Goal: Task Accomplishment & Management: Use online tool/utility

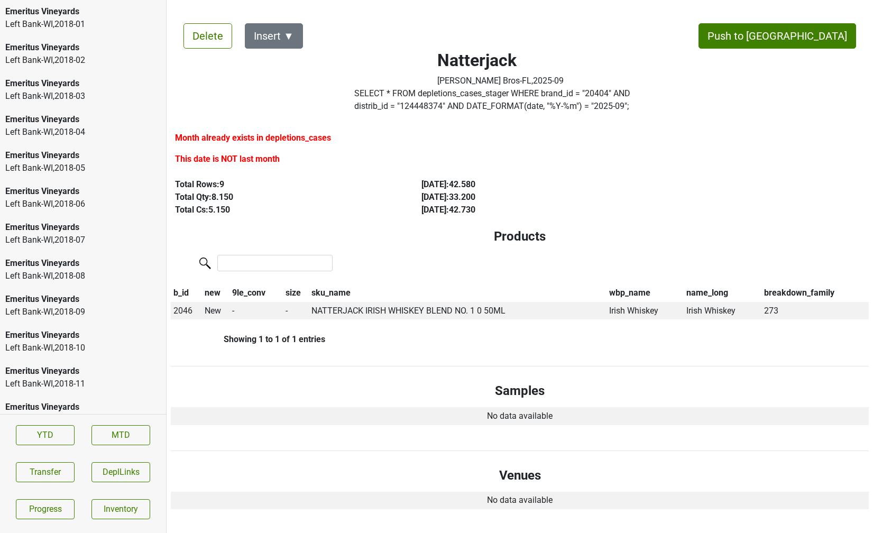
scroll to position [721, 0]
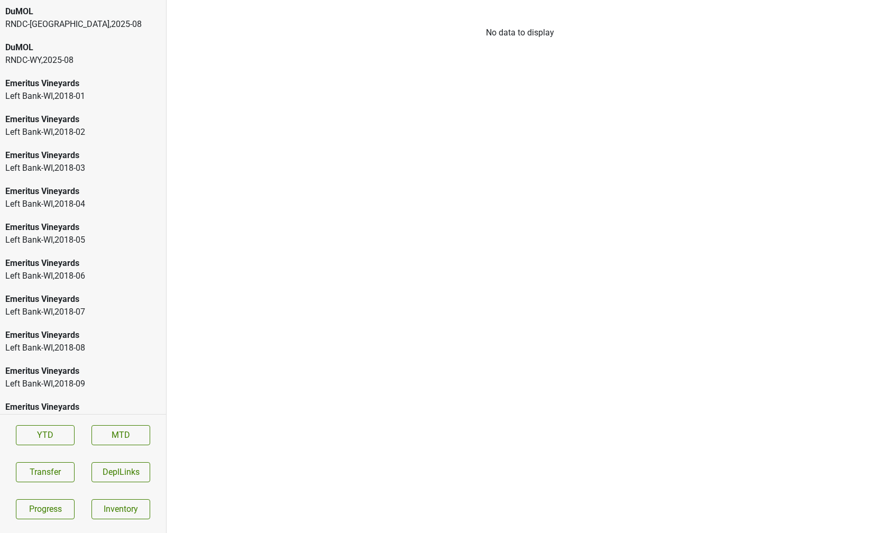
click at [15, 18] on div "RNDC-UT , 2025 - 08" at bounding box center [82, 24] width 155 height 13
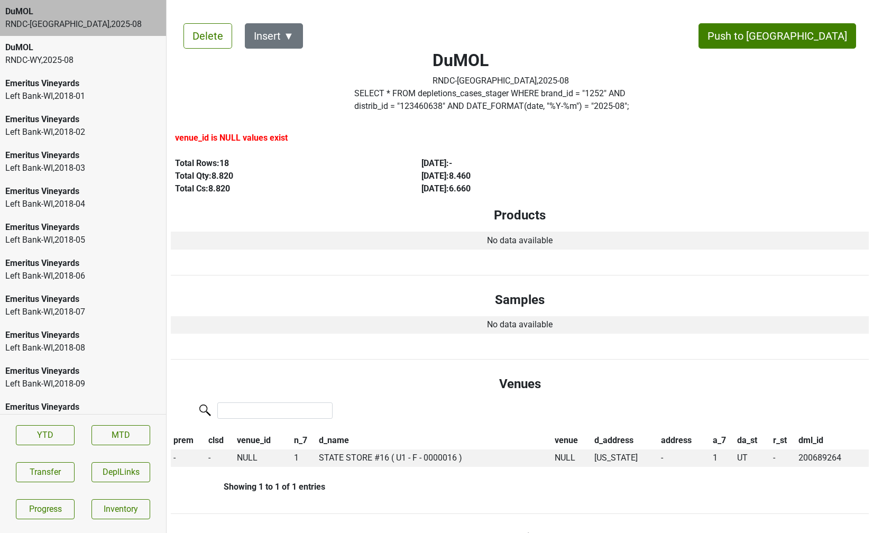
click at [48, 64] on div "RNDC-WY , 2025 - 08" at bounding box center [82, 60] width 155 height 13
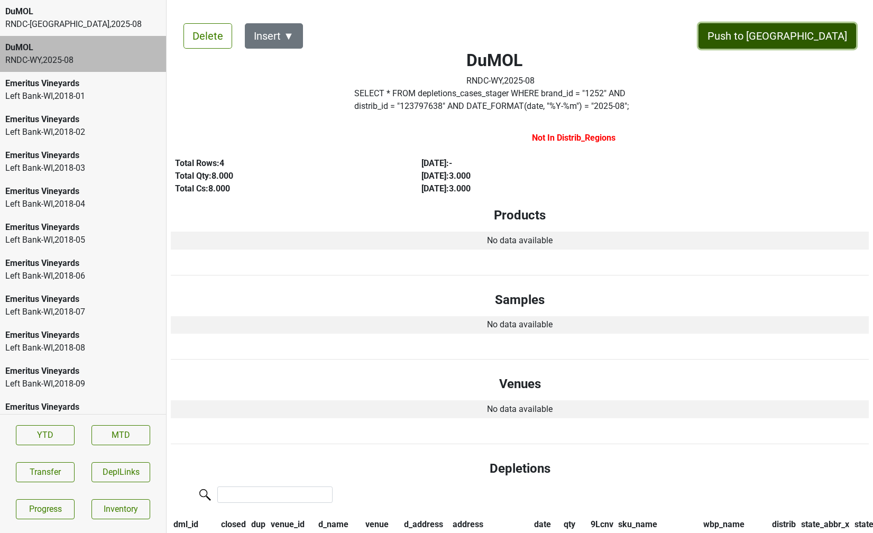
click at [808, 32] on button "Push to DC" at bounding box center [776, 35] width 157 height 25
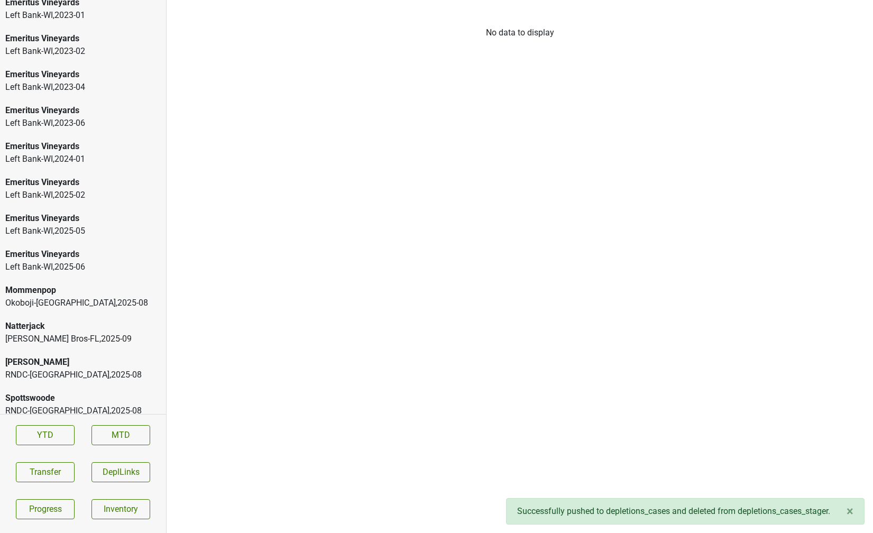
scroll to position [1599, 0]
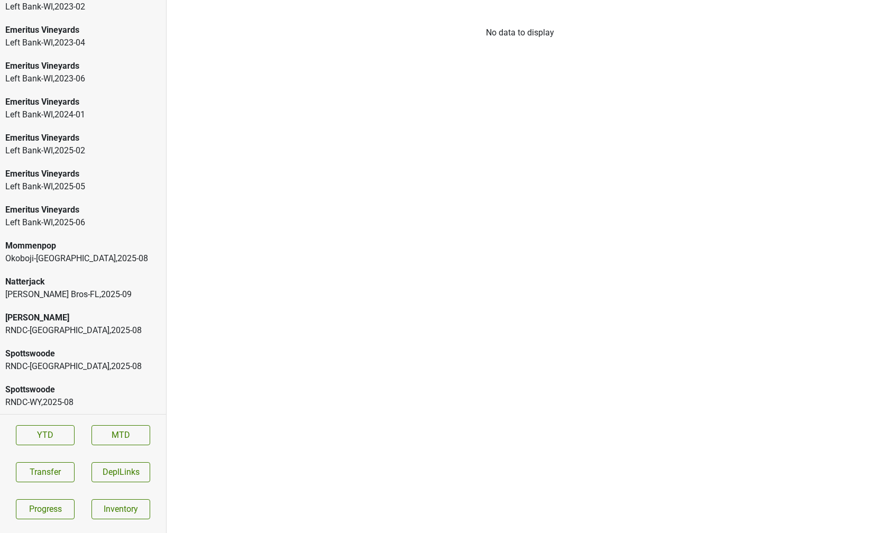
click at [70, 405] on div "RNDC-WY , 2025 - 08" at bounding box center [82, 402] width 155 height 13
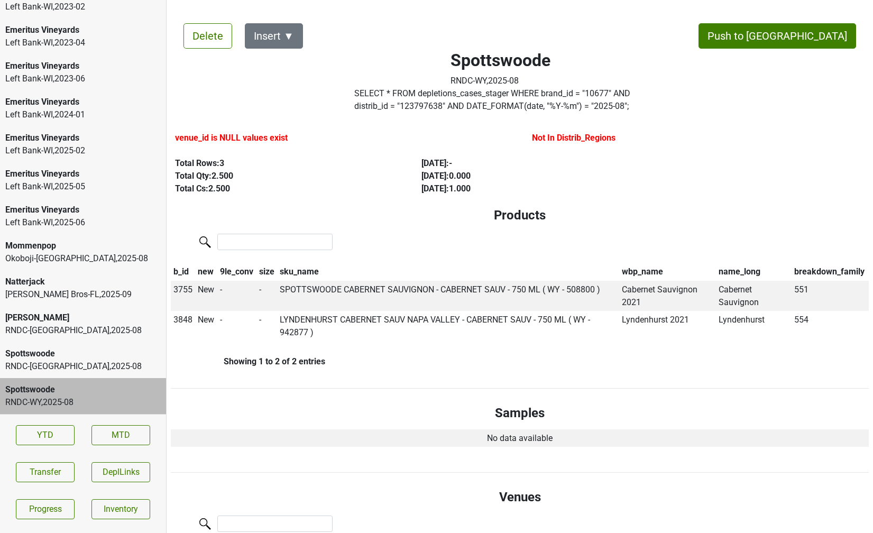
click at [115, 365] on div "RNDC-UT , 2025 - 08" at bounding box center [82, 366] width 155 height 13
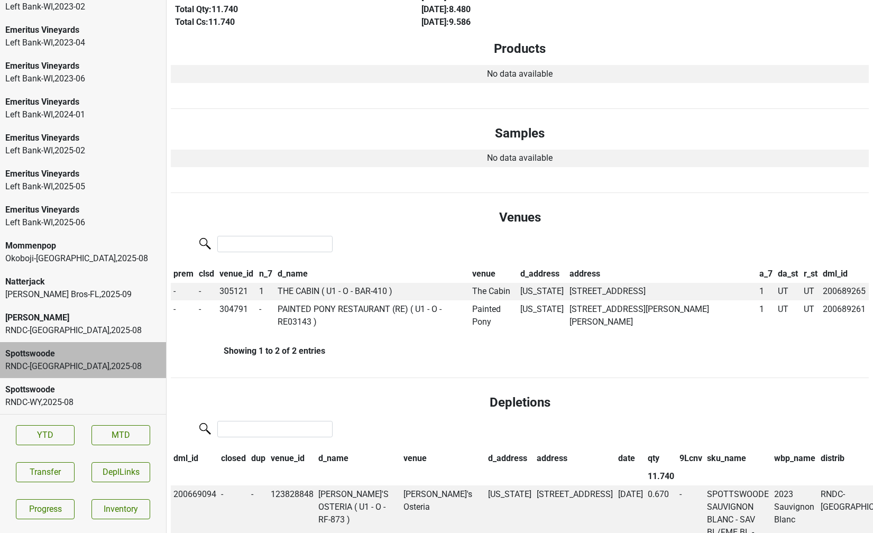
scroll to position [0, 0]
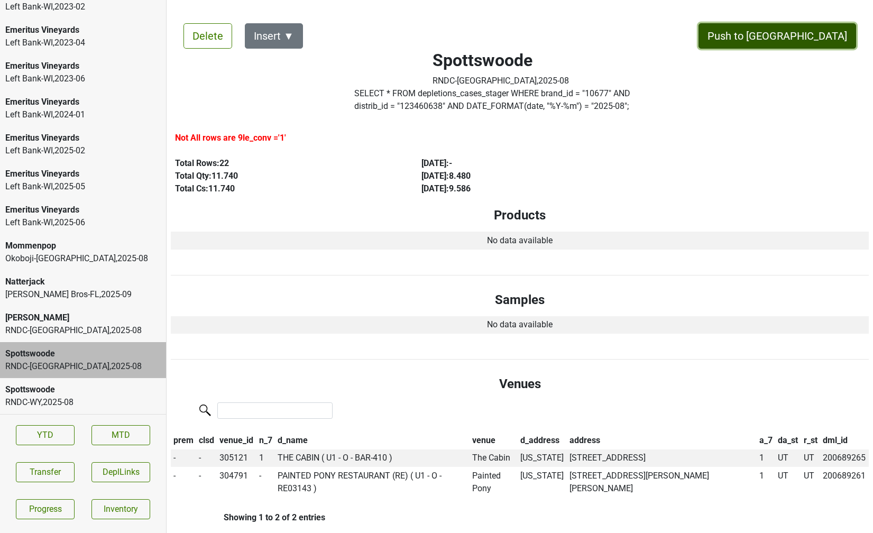
click at [801, 39] on button "Push to DC" at bounding box center [776, 35] width 157 height 25
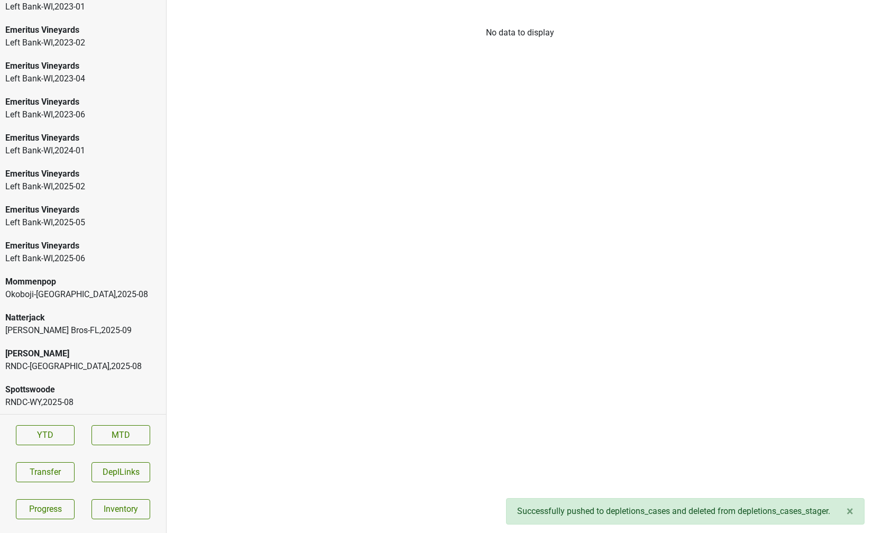
scroll to position [1563, 0]
click at [78, 392] on div "Spottswoode" at bounding box center [82, 389] width 155 height 13
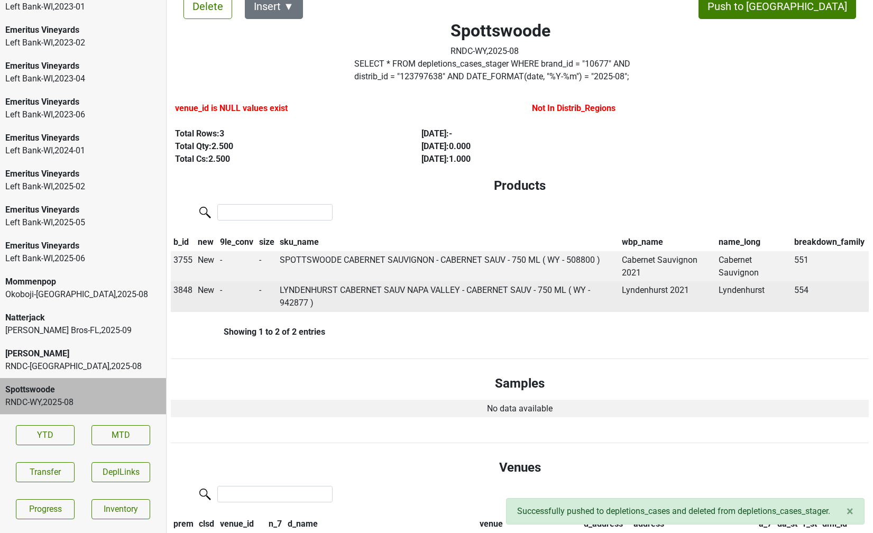
scroll to position [32, 0]
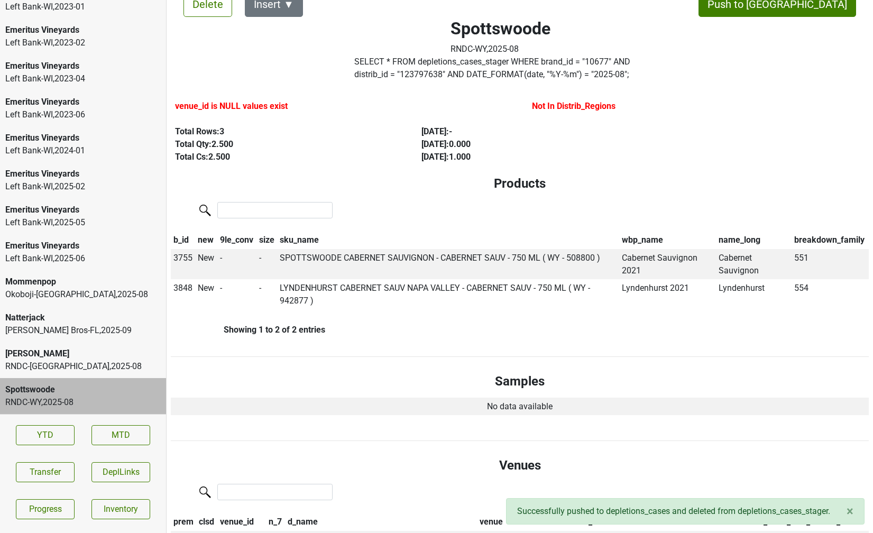
click at [30, 359] on div "Peter Michael" at bounding box center [82, 353] width 155 height 13
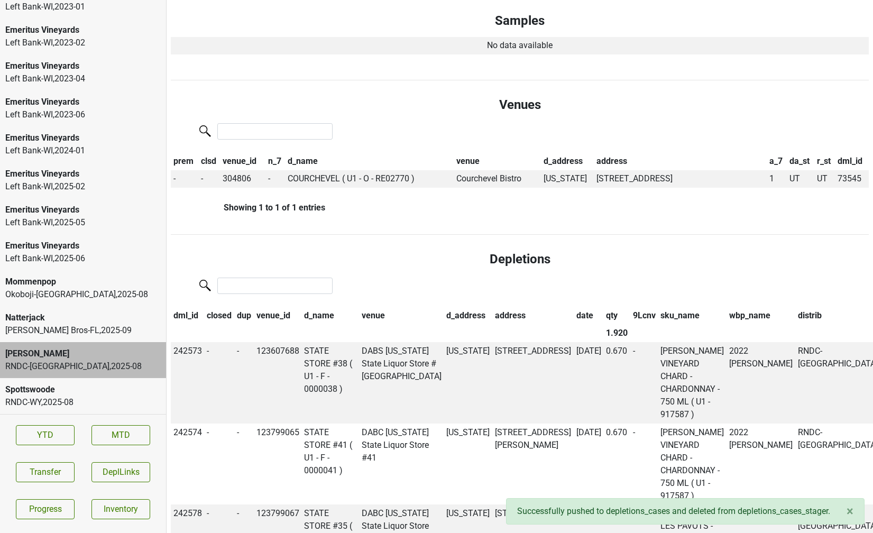
scroll to position [0, 0]
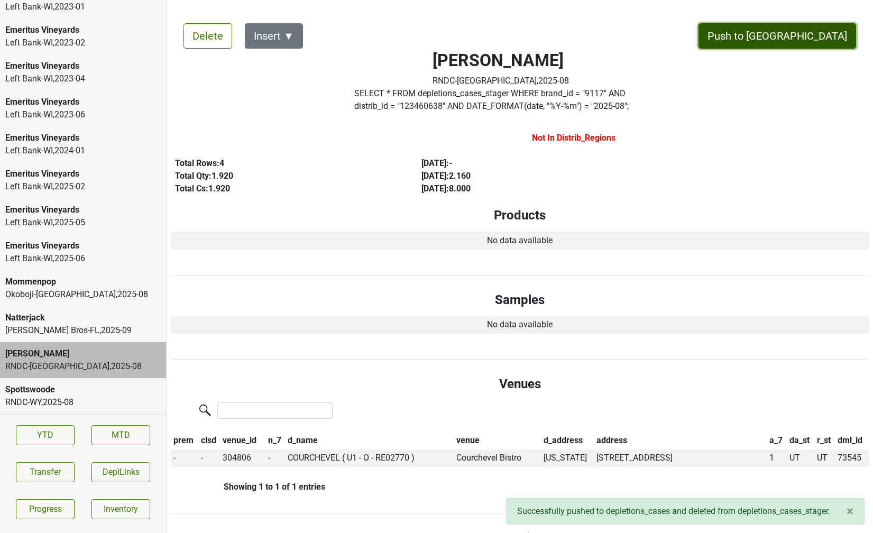
click at [803, 40] on button "Push to DC" at bounding box center [776, 35] width 157 height 25
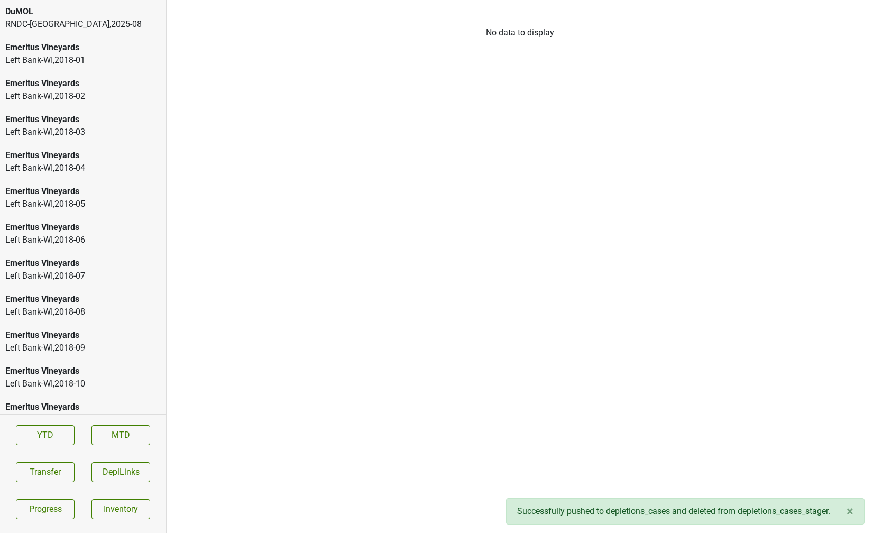
click at [42, 34] on div "DuMOL RNDC-UT , 2025 - 08" at bounding box center [83, 18] width 166 height 36
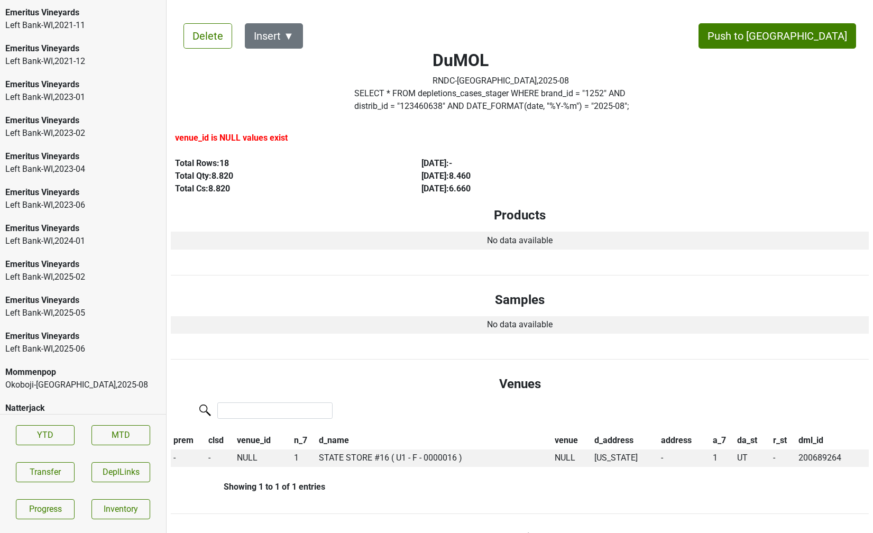
scroll to position [1527, 0]
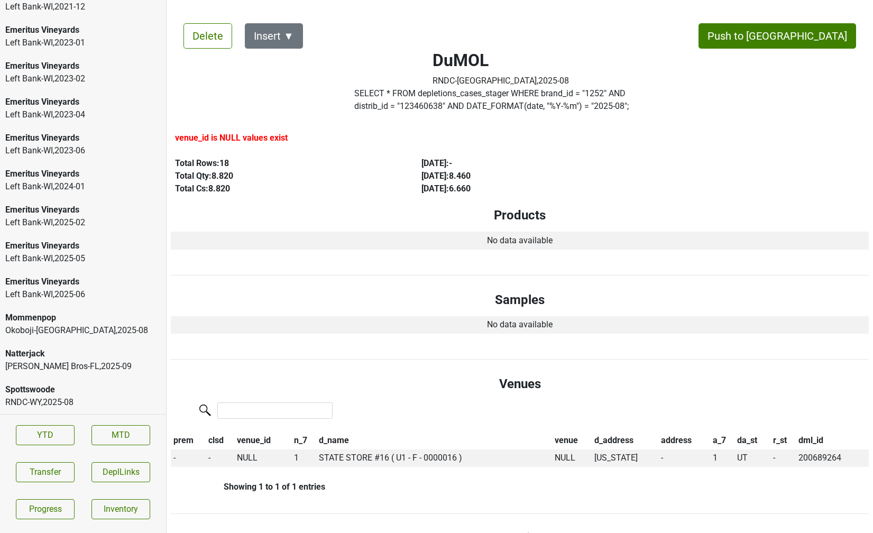
click at [43, 360] on div "Johnson Bros-FL , 2025 - 09" at bounding box center [82, 366] width 155 height 13
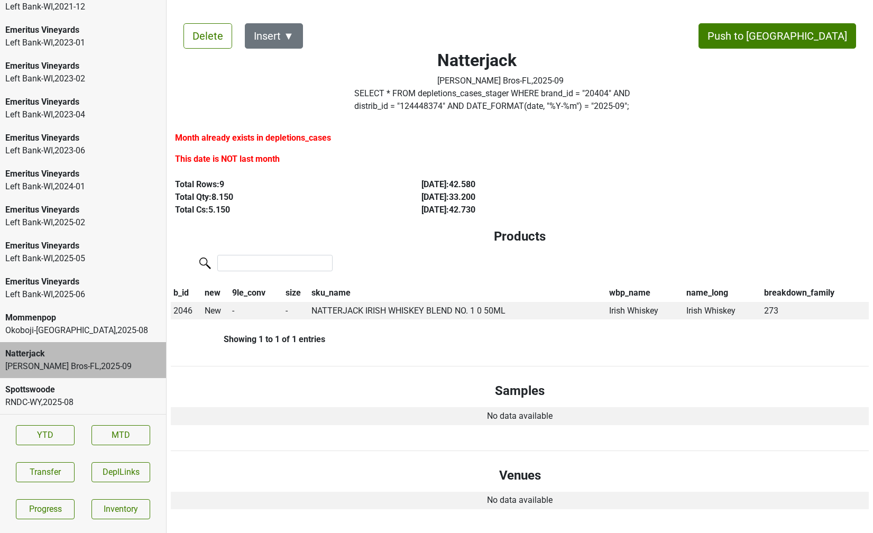
click at [397, 109] on label "SELECT * FROM depletions_cases_stager WHERE brand_id = " 20404 " AND distrib_id…" at bounding box center [500, 99] width 293 height 25
click at [52, 475] on button "Transfer" at bounding box center [45, 472] width 59 height 20
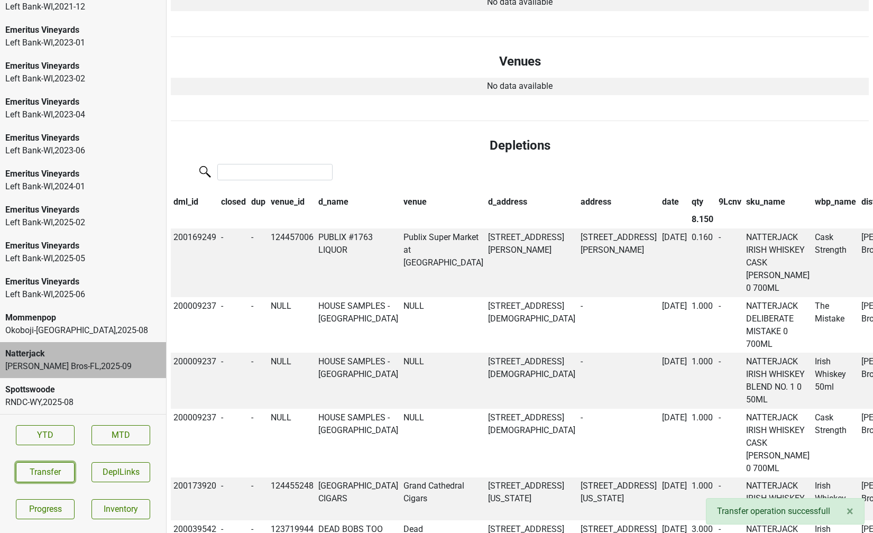
scroll to position [0, 0]
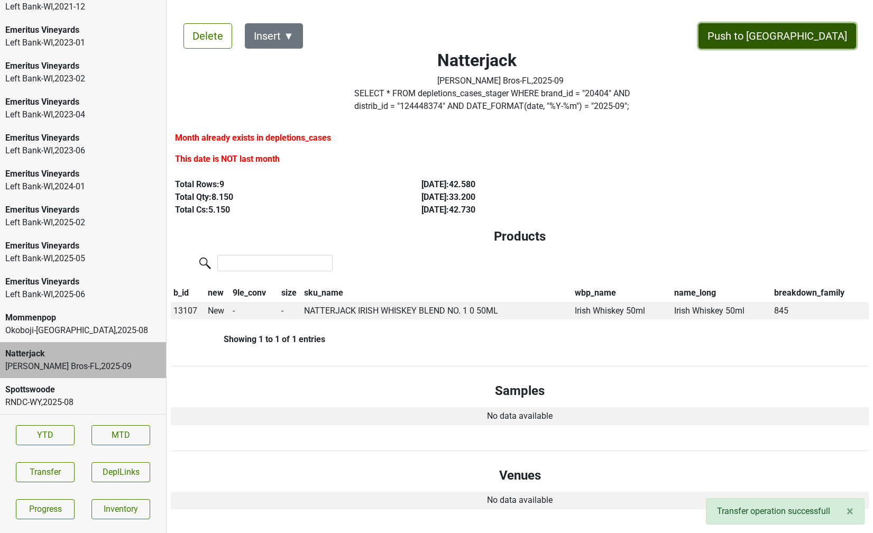
click at [805, 35] on button "Push to DC" at bounding box center [776, 35] width 157 height 25
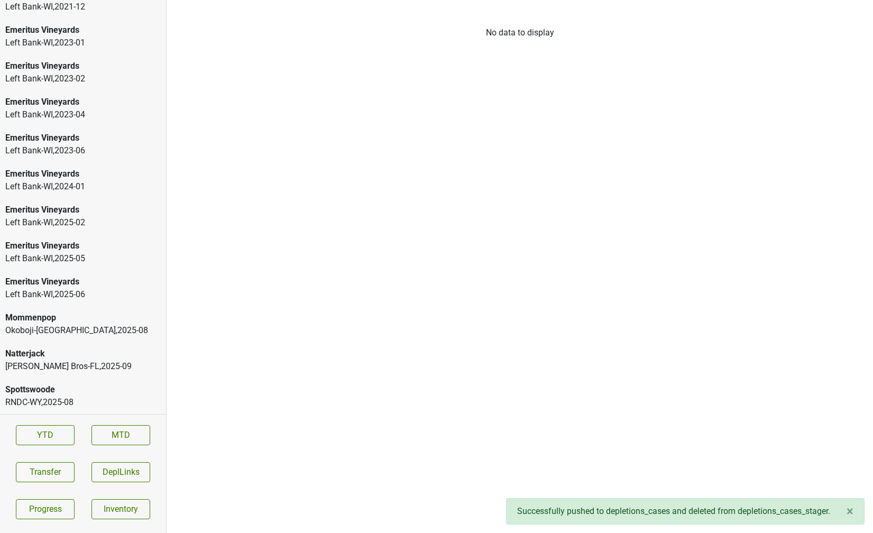
scroll to position [1491, 0]
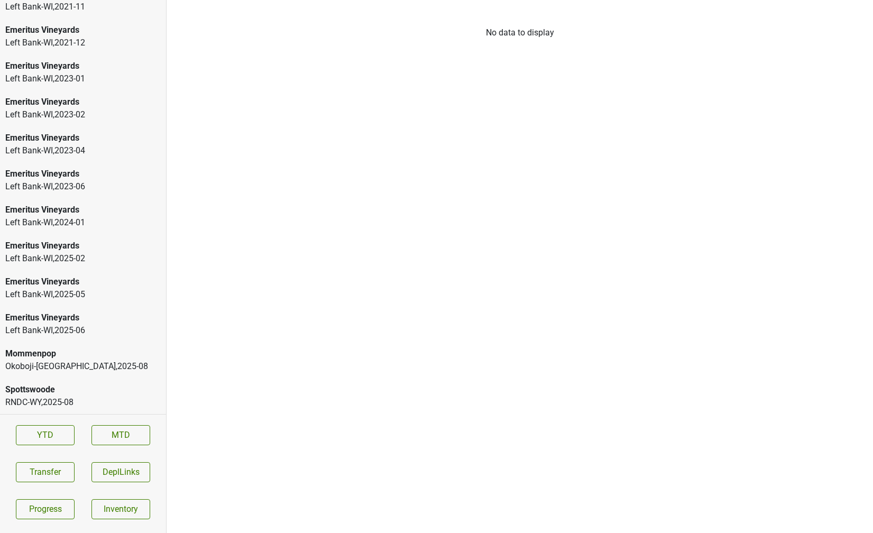
click at [71, 392] on div "Spottswoode" at bounding box center [82, 389] width 155 height 13
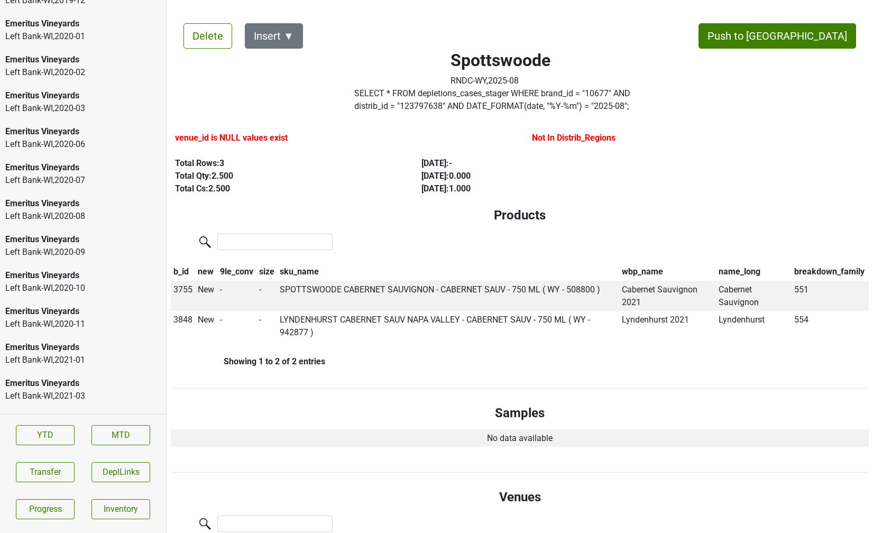
scroll to position [0, 0]
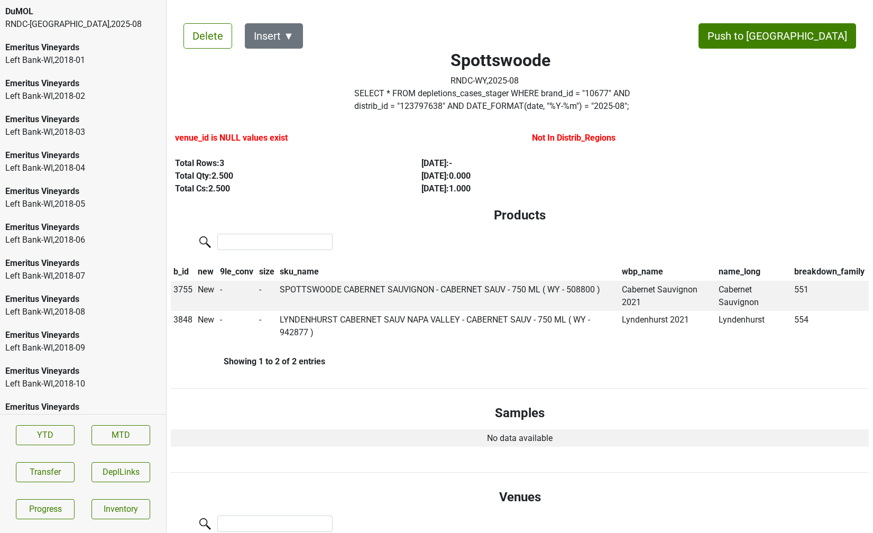
click at [42, 18] on div "RNDC-UT , 2025 - 08" at bounding box center [82, 24] width 155 height 13
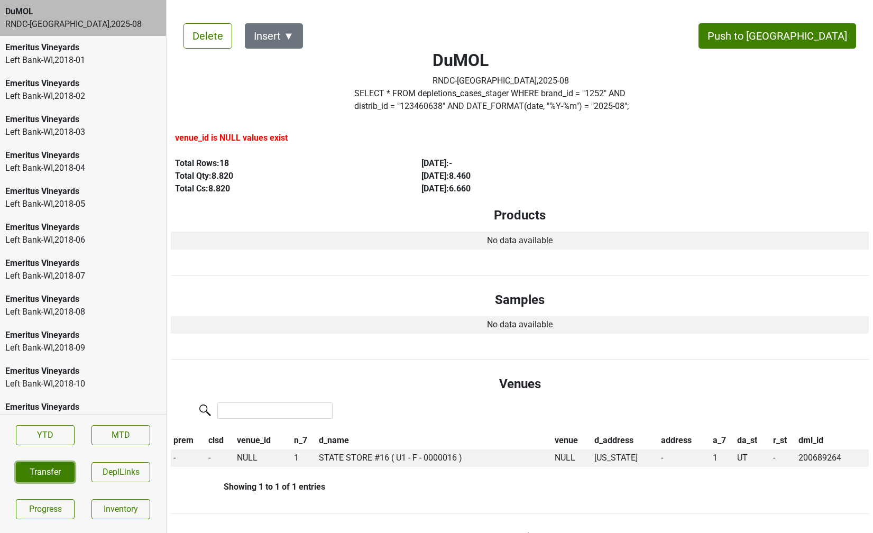
click at [34, 473] on button "Transfer" at bounding box center [45, 472] width 59 height 20
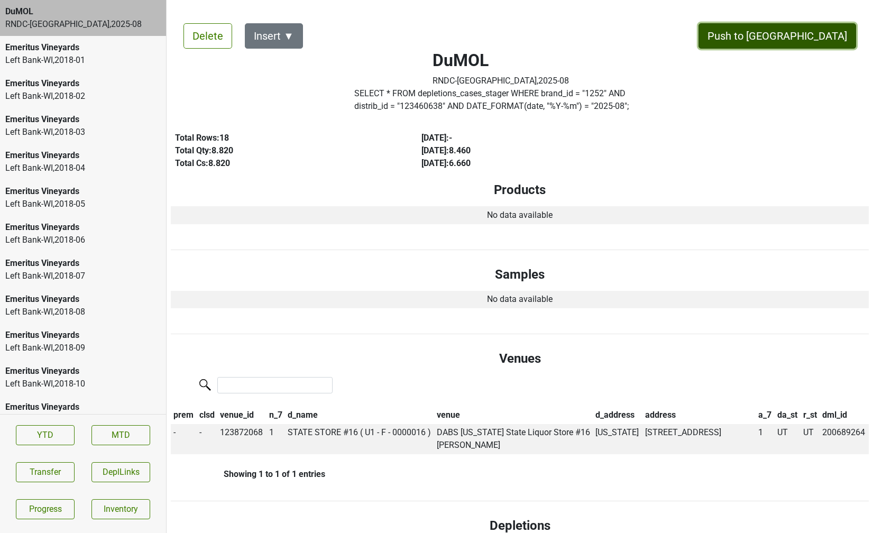
click at [797, 42] on button "Push to DC" at bounding box center [776, 35] width 157 height 25
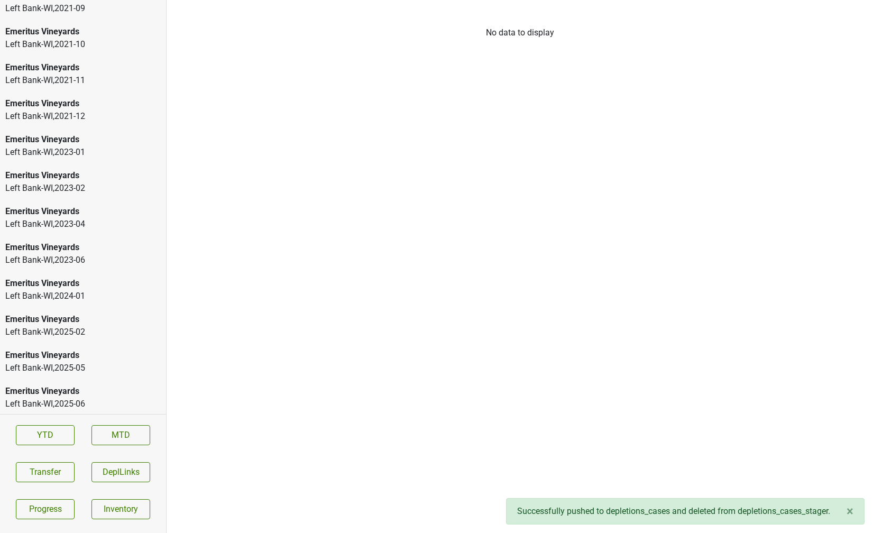
scroll to position [1455, 0]
click at [88, 394] on div "Spottswoode" at bounding box center [82, 389] width 155 height 13
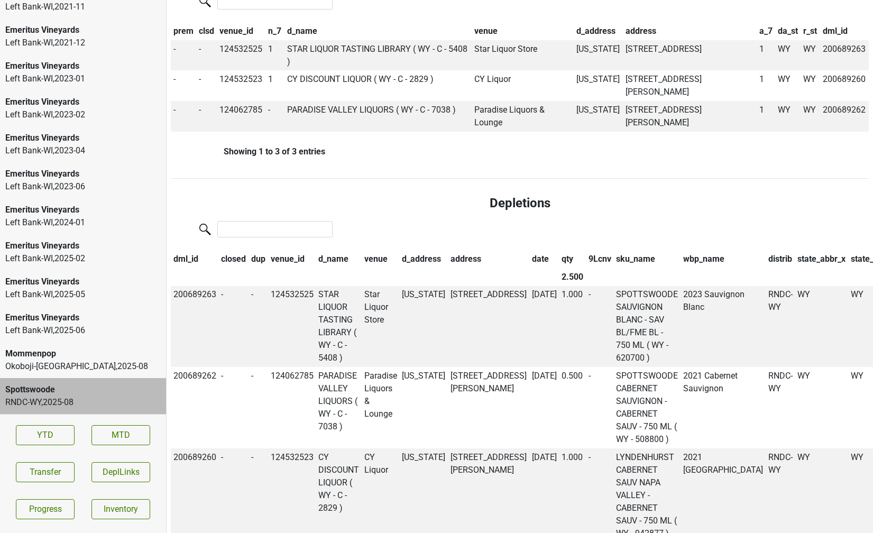
scroll to position [582, 0]
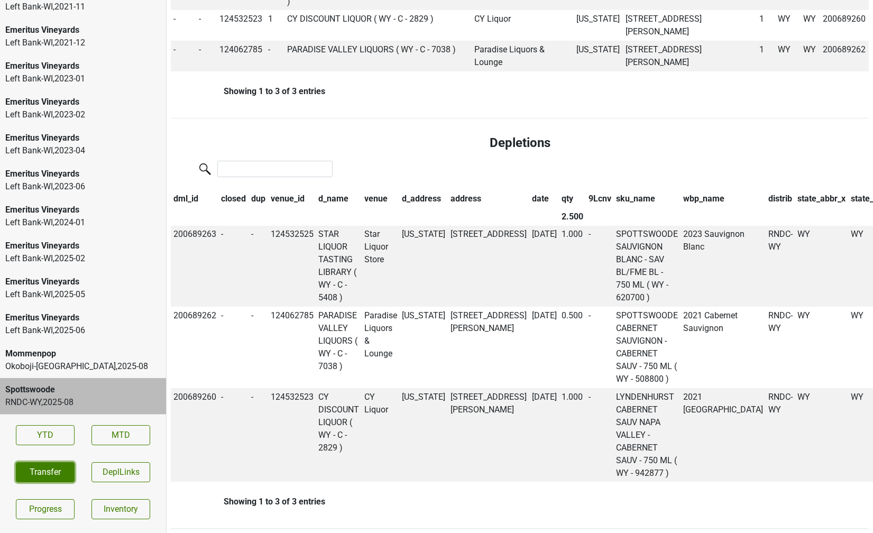
click at [57, 469] on button "Transfer" at bounding box center [45, 472] width 59 height 20
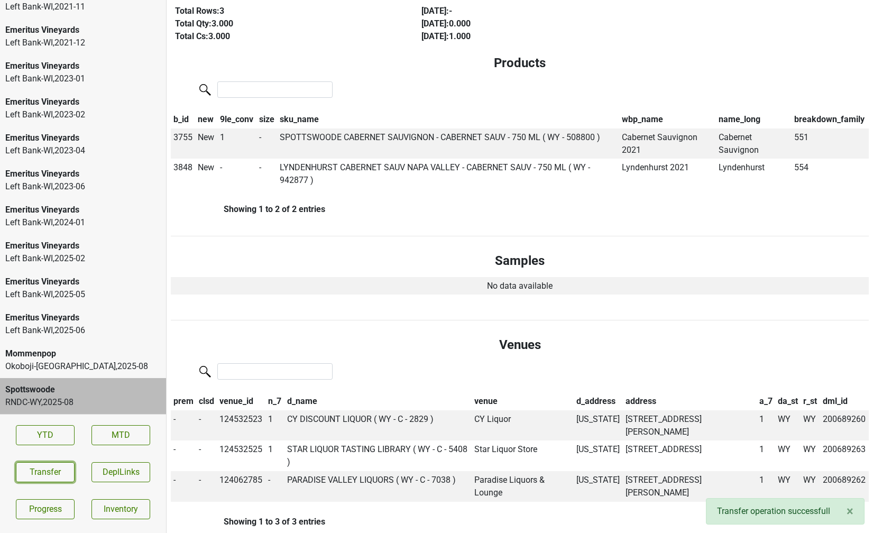
scroll to position [155, 0]
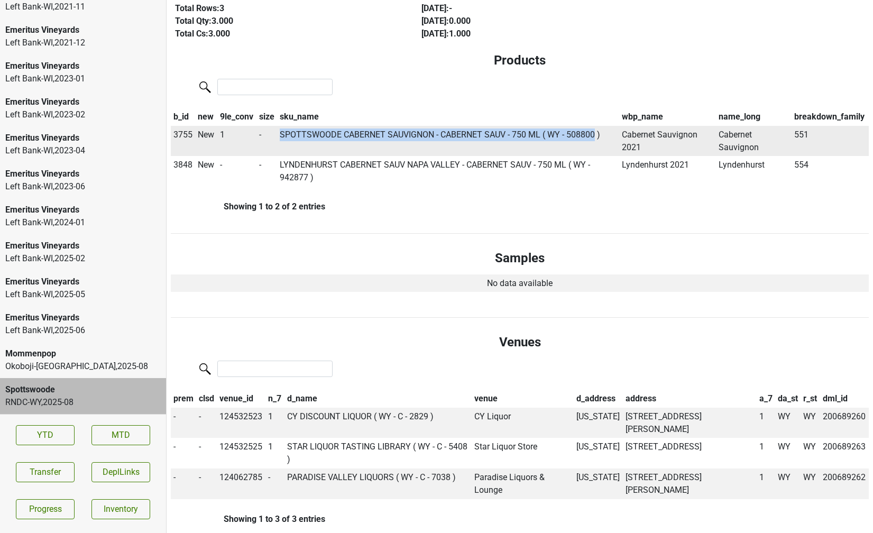
drag, startPoint x: 282, startPoint y: 136, endPoint x: 596, endPoint y: 131, distance: 314.5
click at [596, 131] on td "SPOTTSWOODE CABERNET SAUVIGNON - CABERNET SAUV - 750 ML ( WY - 508800 )" at bounding box center [448, 141] width 342 height 31
copy td "SPOTTSWOODE CABERNET SAUVIGNON - CABERNET SAUV - 750 ML ( WY - 508800"
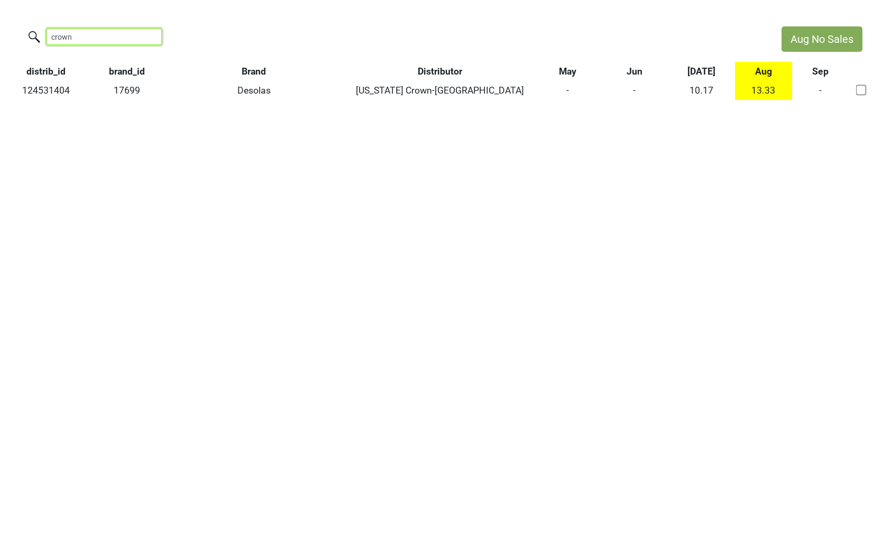
drag, startPoint x: 114, startPoint y: 36, endPoint x: 14, endPoint y: 34, distance: 99.9
click at [14, 34] on div "crown" at bounding box center [385, 37] width 771 height 23
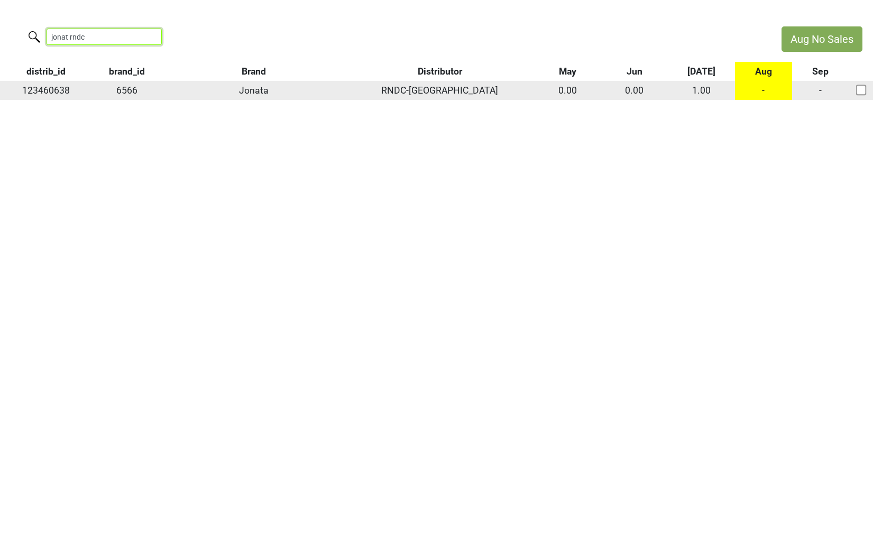
type input "jonat rndc"
click at [861, 96] on div at bounding box center [861, 90] width 28 height 21
click at [861, 95] on div at bounding box center [861, 90] width 28 height 21
click at [860, 91] on input "checkbox" at bounding box center [861, 90] width 11 height 11
checkbox input "true"
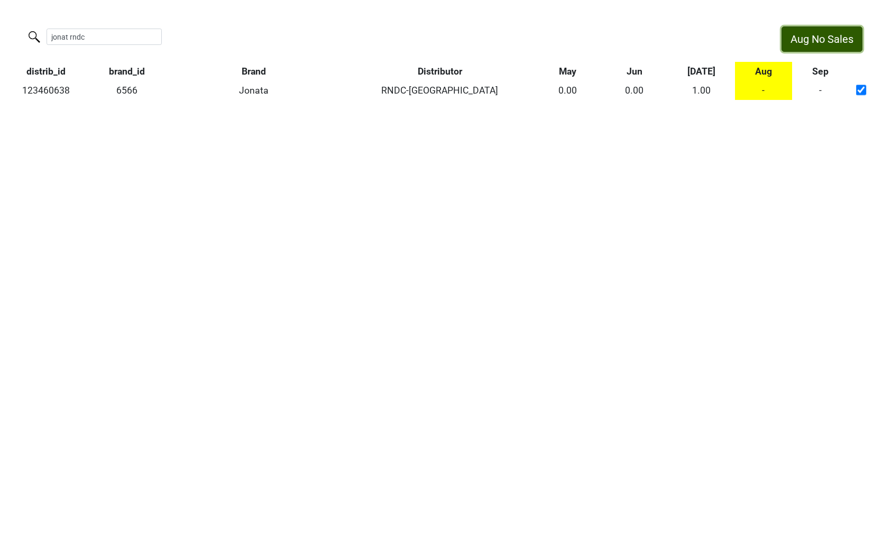
click at [823, 35] on button "Aug No Sales" at bounding box center [821, 38] width 81 height 25
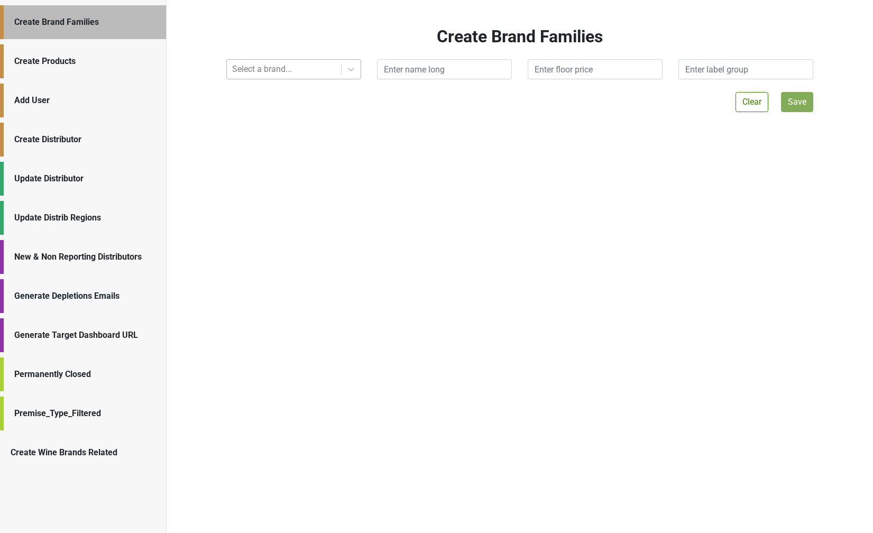
click at [236, 78] on div "Select a brand..." at bounding box center [284, 69] width 114 height 19
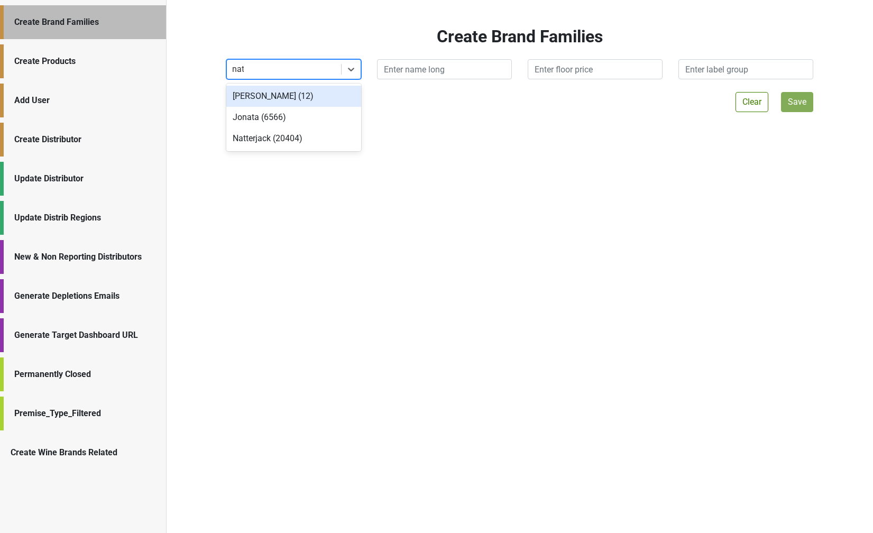
type input "natt"
click at [283, 103] on div "Natterjack (20404)" at bounding box center [293, 96] width 135 height 21
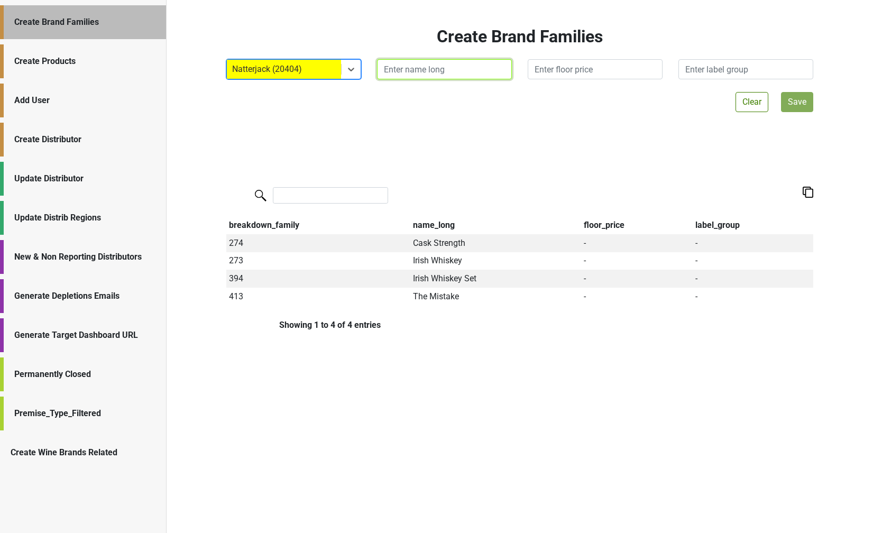
click at [419, 68] on input "text" at bounding box center [444, 69] width 135 height 20
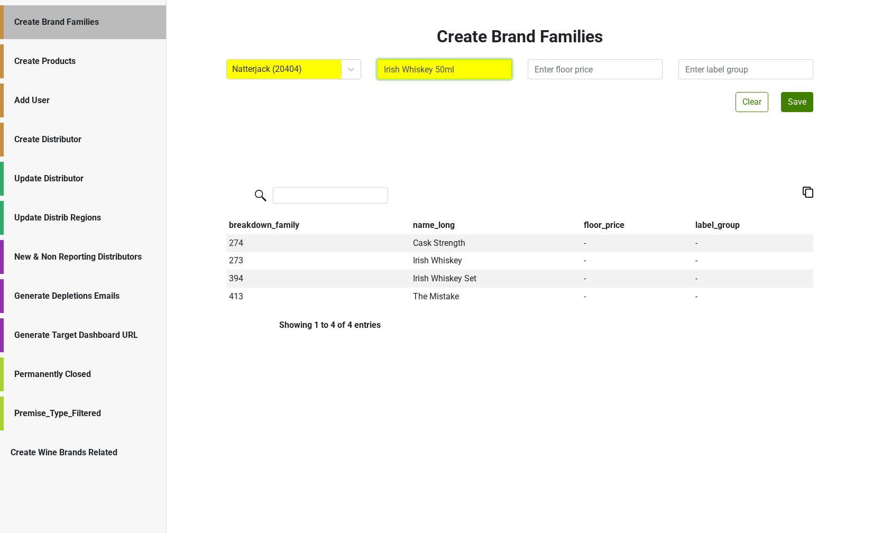
type input "Irish Whiskey 50ml"
click at [796, 101] on button "Save" at bounding box center [797, 102] width 32 height 20
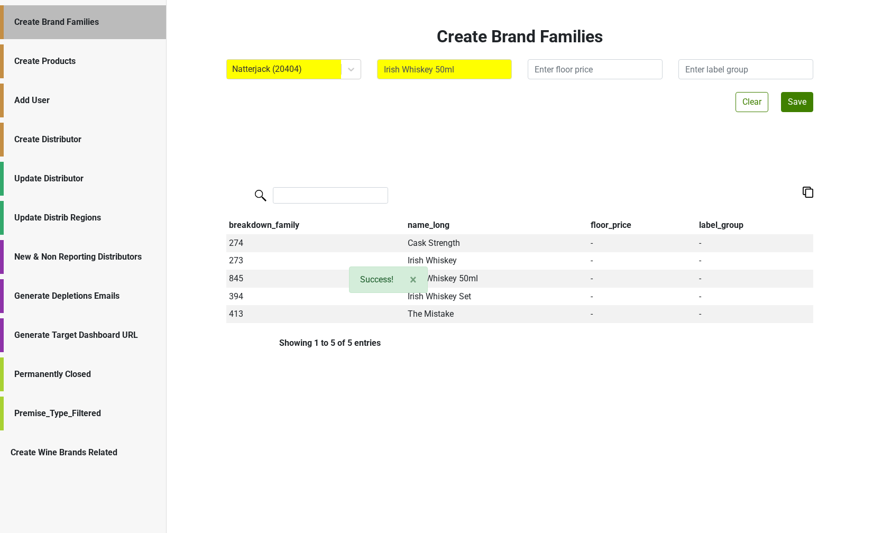
click at [96, 61] on div "Create Products" at bounding box center [84, 61] width 141 height 13
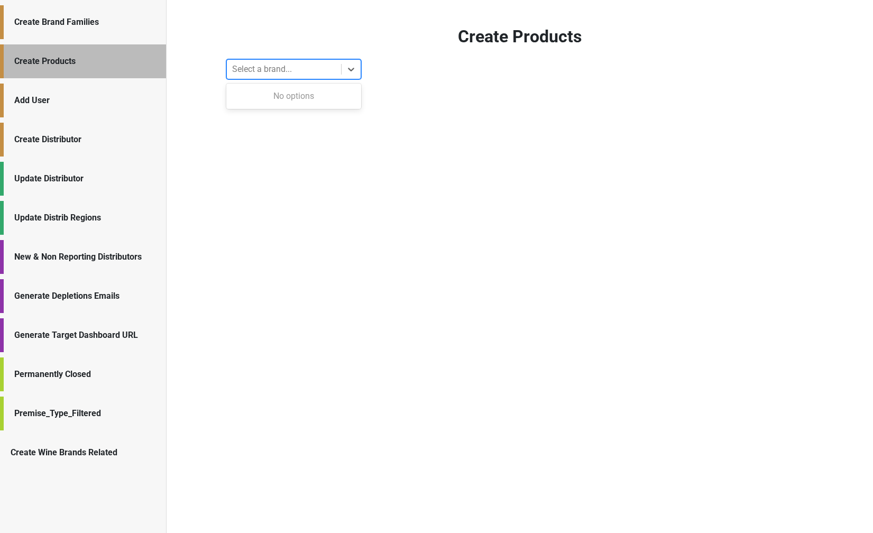
click at [266, 67] on div at bounding box center [284, 69] width 104 height 15
type input "natt"
click at [280, 94] on div "Natterjack (20404)" at bounding box center [293, 96] width 135 height 21
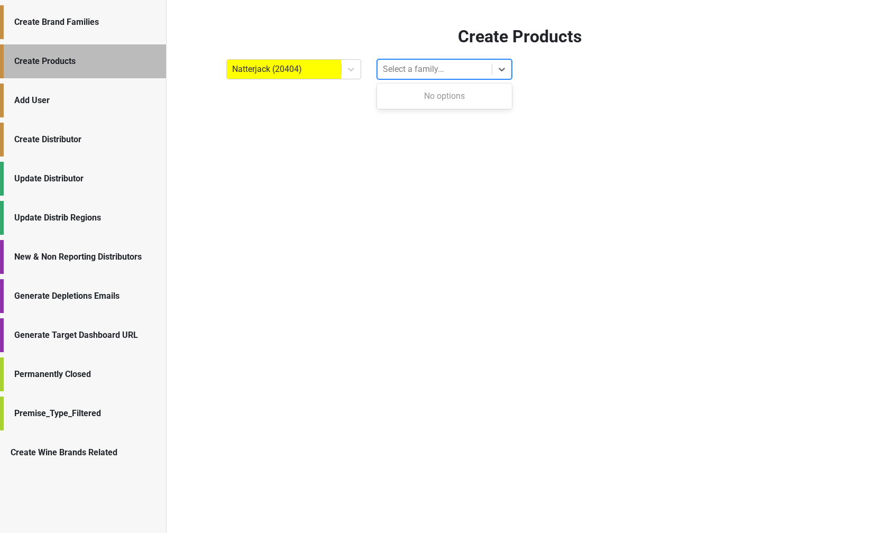
click at [419, 70] on div at bounding box center [435, 69] width 104 height 15
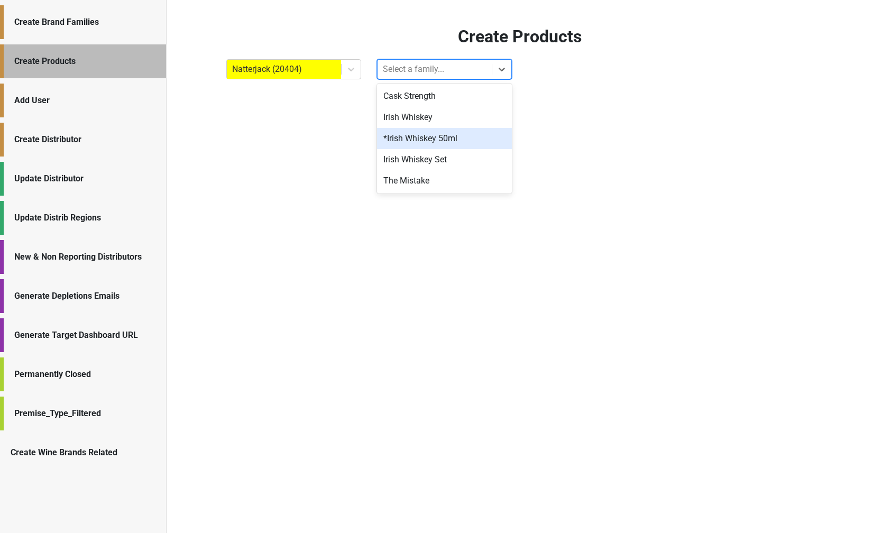
click at [424, 132] on div "*Irish Whiskey 50ml" at bounding box center [444, 138] width 135 height 21
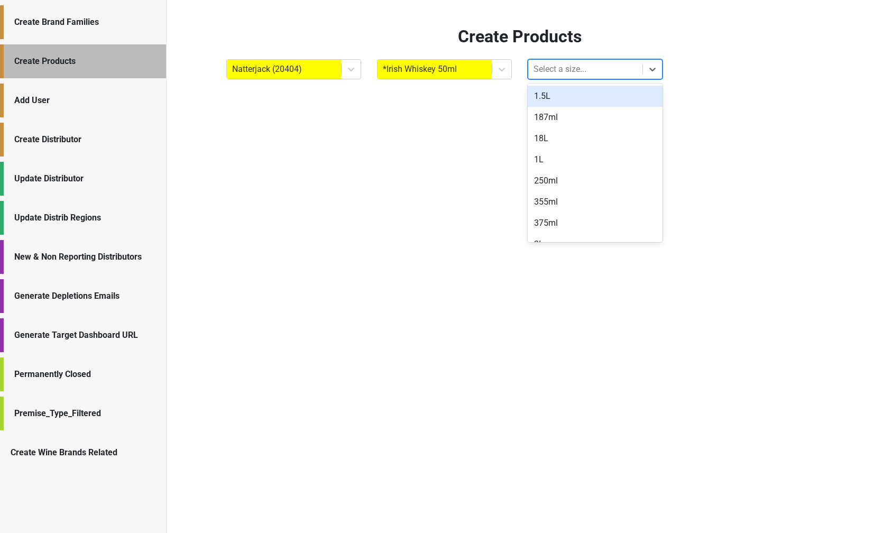
click at [565, 61] on div "Select a size..." at bounding box center [585, 69] width 114 height 19
click at [560, 66] on div at bounding box center [585, 69] width 104 height 15
click at [552, 119] on div "187ml" at bounding box center [594, 117] width 135 height 21
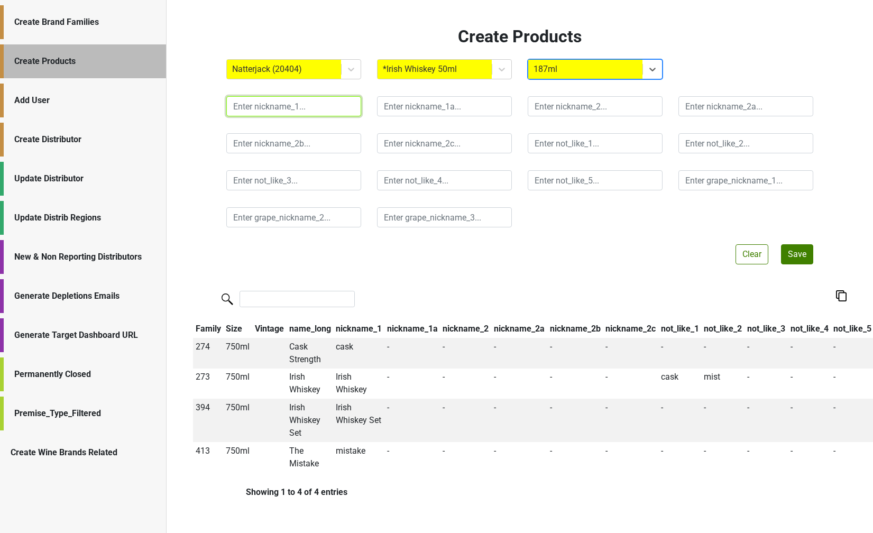
click at [290, 109] on input "text" at bounding box center [293, 106] width 135 height 20
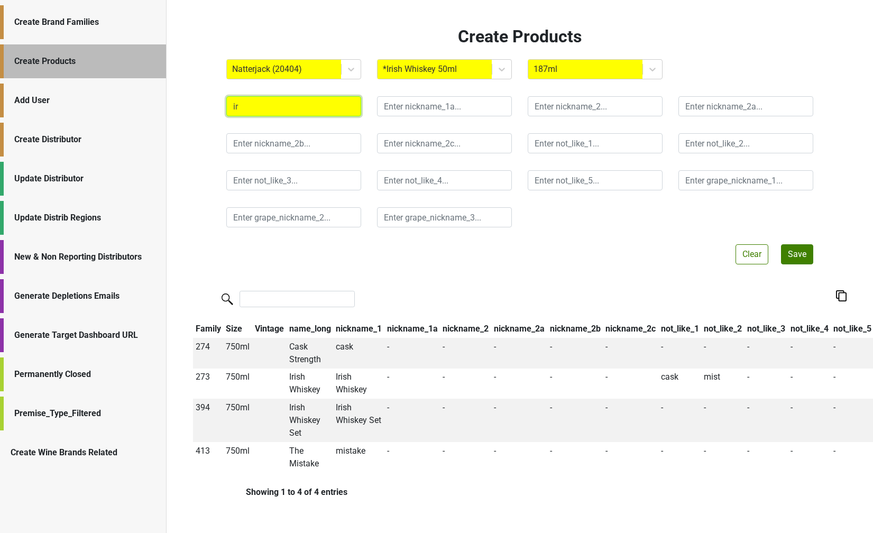
type input "i"
type input "Irish Whiskey"
click at [585, 68] on div at bounding box center [585, 69] width 104 height 15
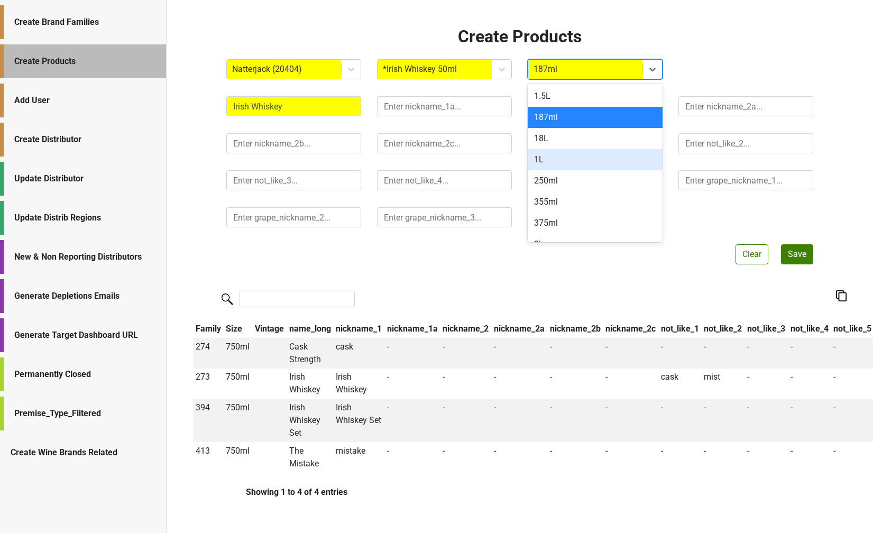
click at [559, 164] on div "1L" at bounding box center [594, 159] width 135 height 21
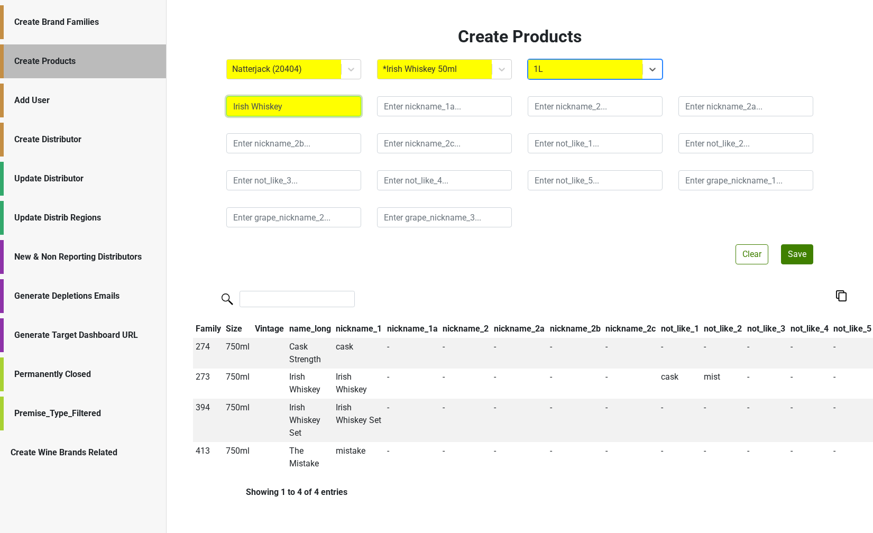
click at [282, 104] on input "Irish Whiskey" at bounding box center [293, 106] width 135 height 20
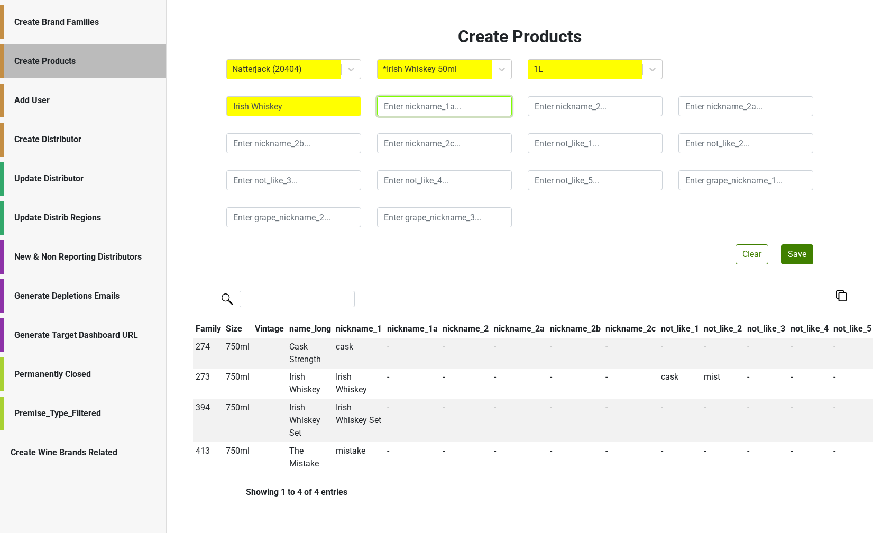
click at [426, 108] on input "text" at bounding box center [444, 106] width 135 height 20
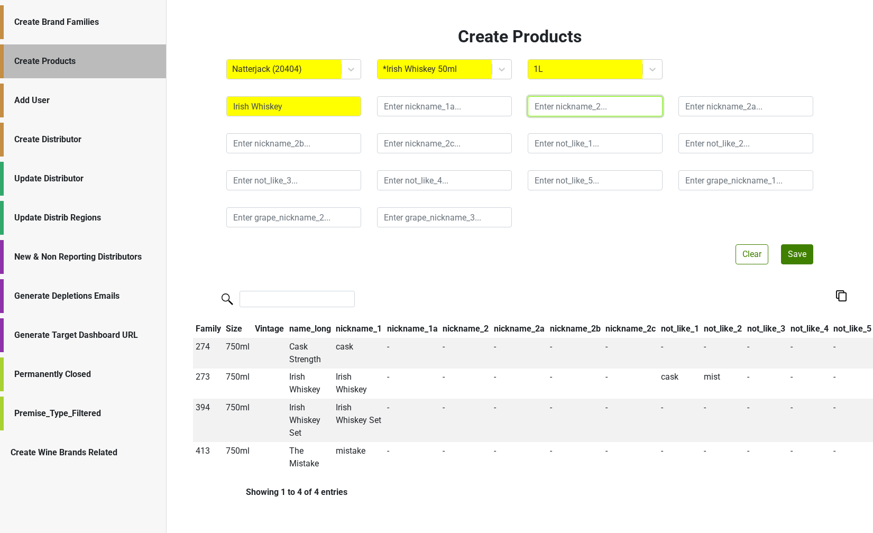
click at [559, 112] on input "text" at bounding box center [594, 106] width 135 height 20
type input "50"
click at [794, 257] on button "Save" at bounding box center [797, 254] width 32 height 20
